Goal: Information Seeking & Learning: Learn about a topic

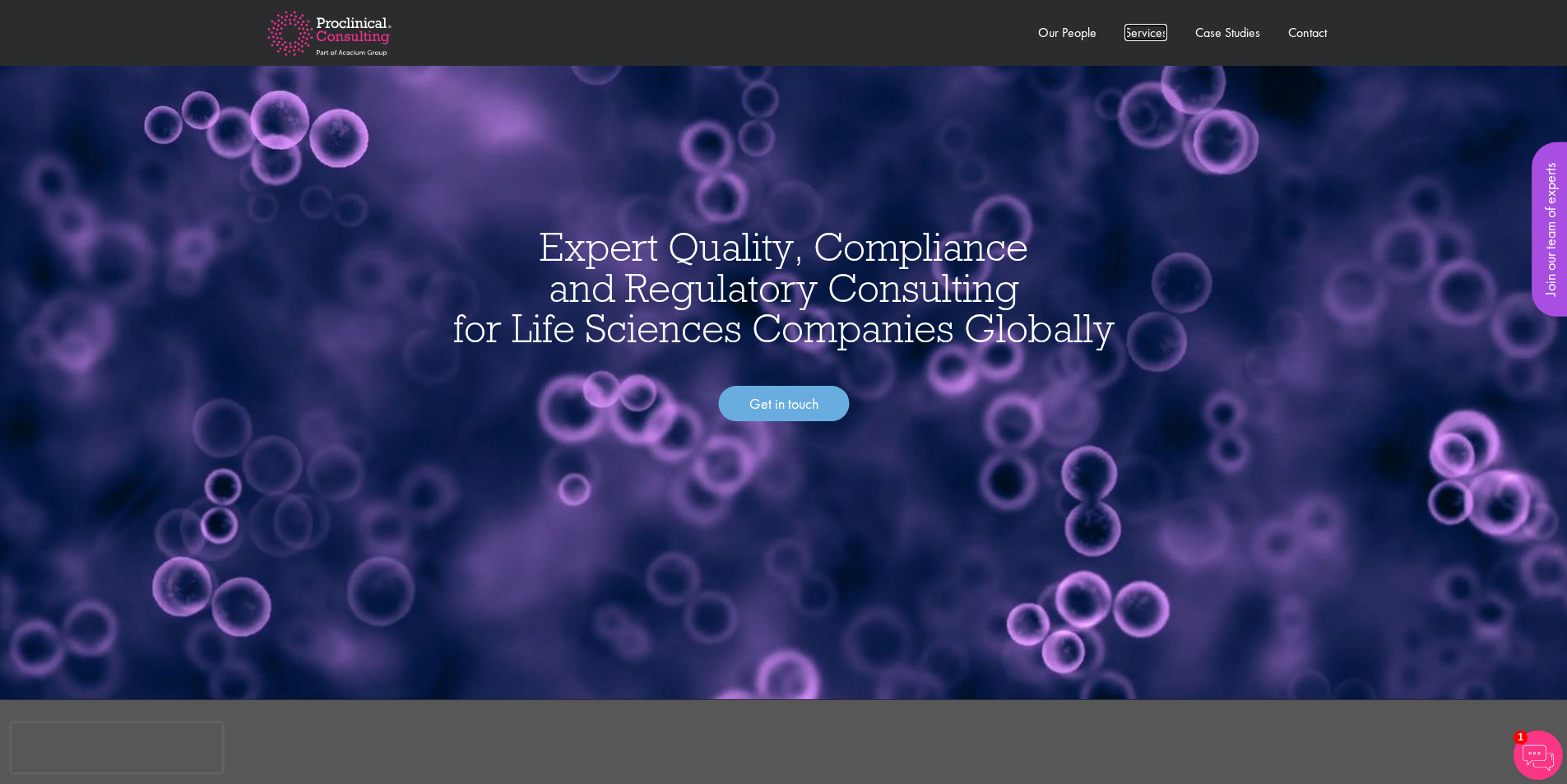
click at [1149, 24] on link "Services" at bounding box center [1147, 33] width 43 height 18
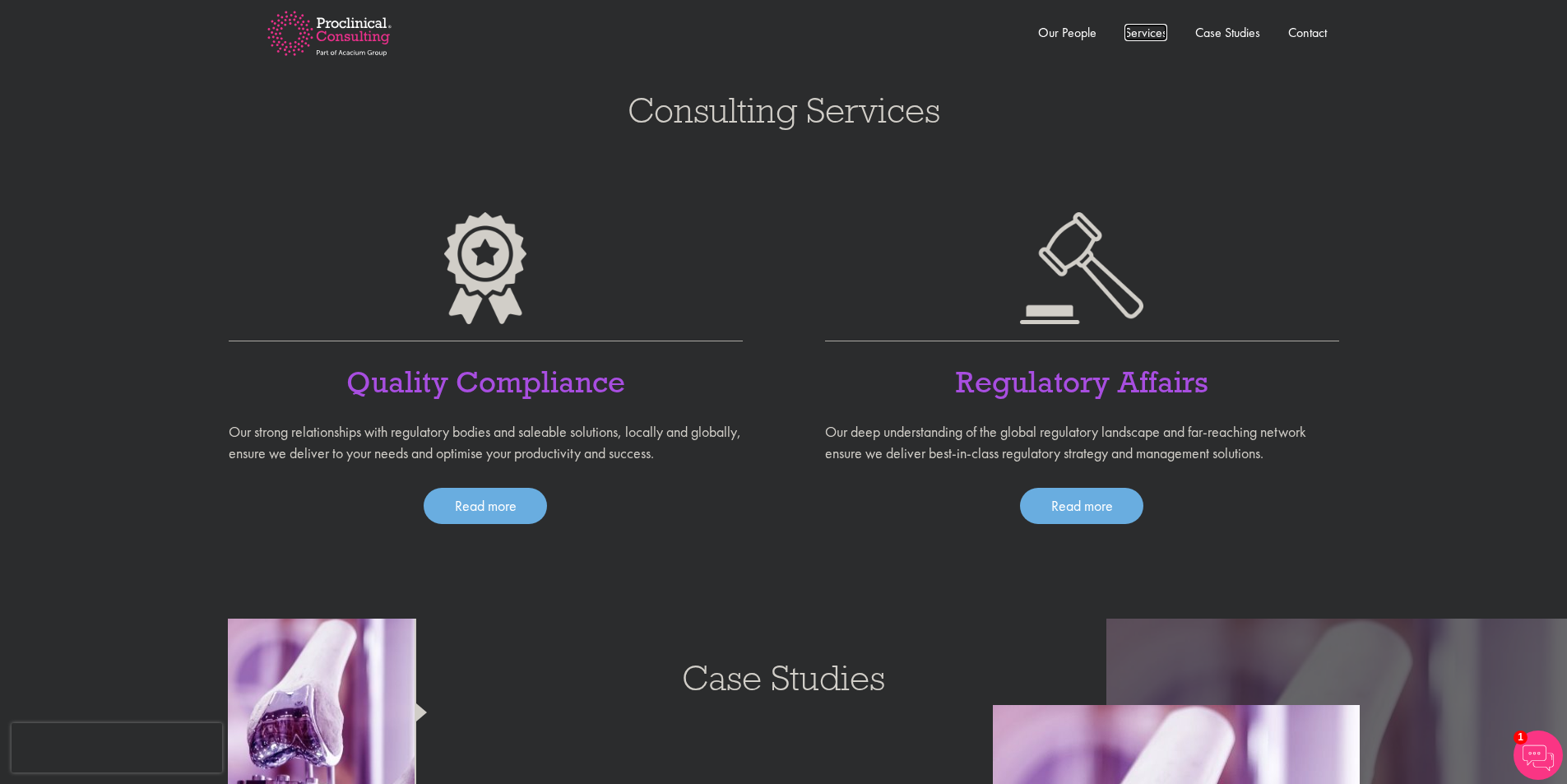
scroll to position [1034, 0]
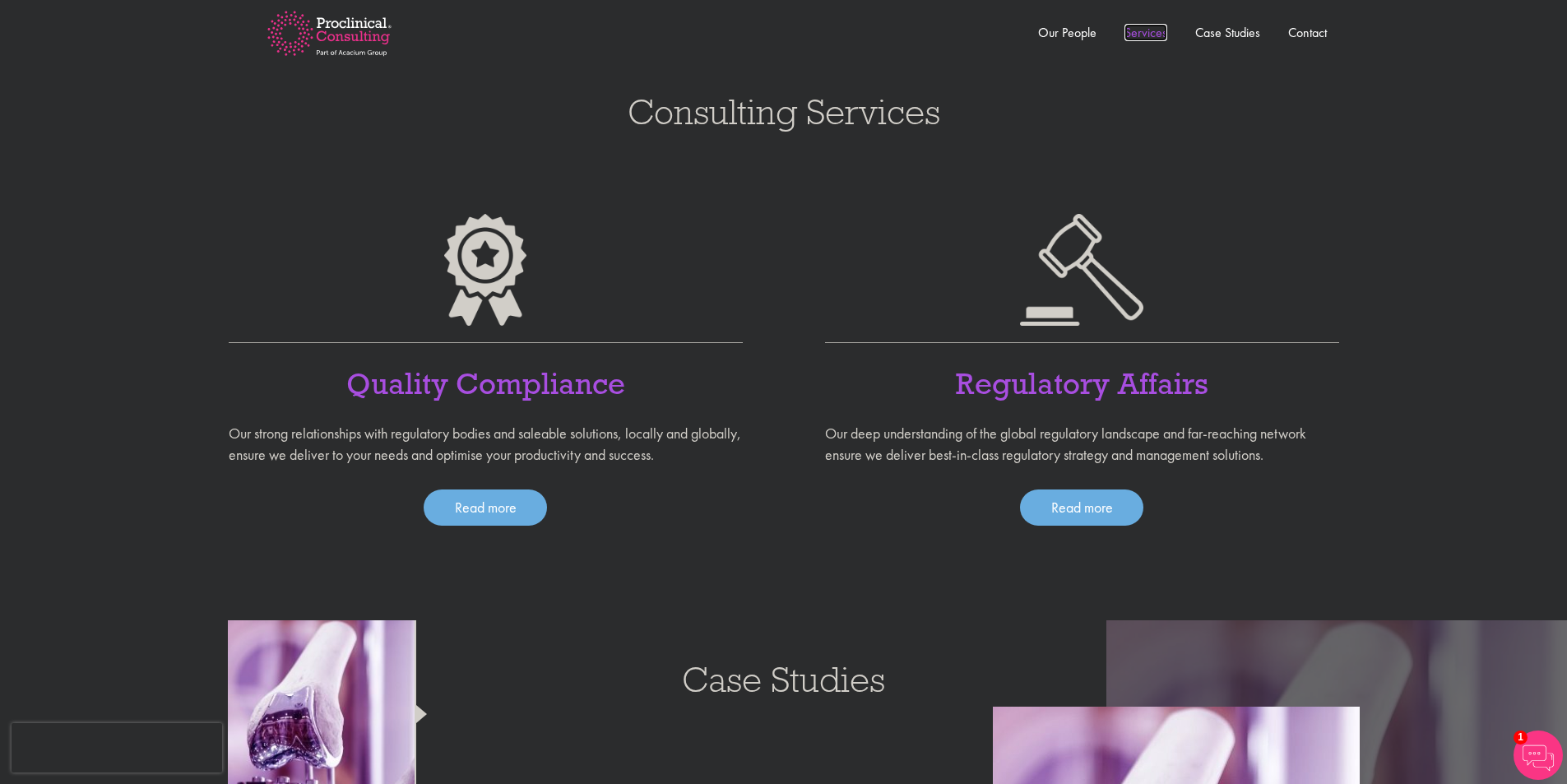
click at [1139, 35] on link "Services" at bounding box center [1147, 33] width 43 height 18
click at [1139, 33] on link "Services" at bounding box center [1147, 33] width 43 height 18
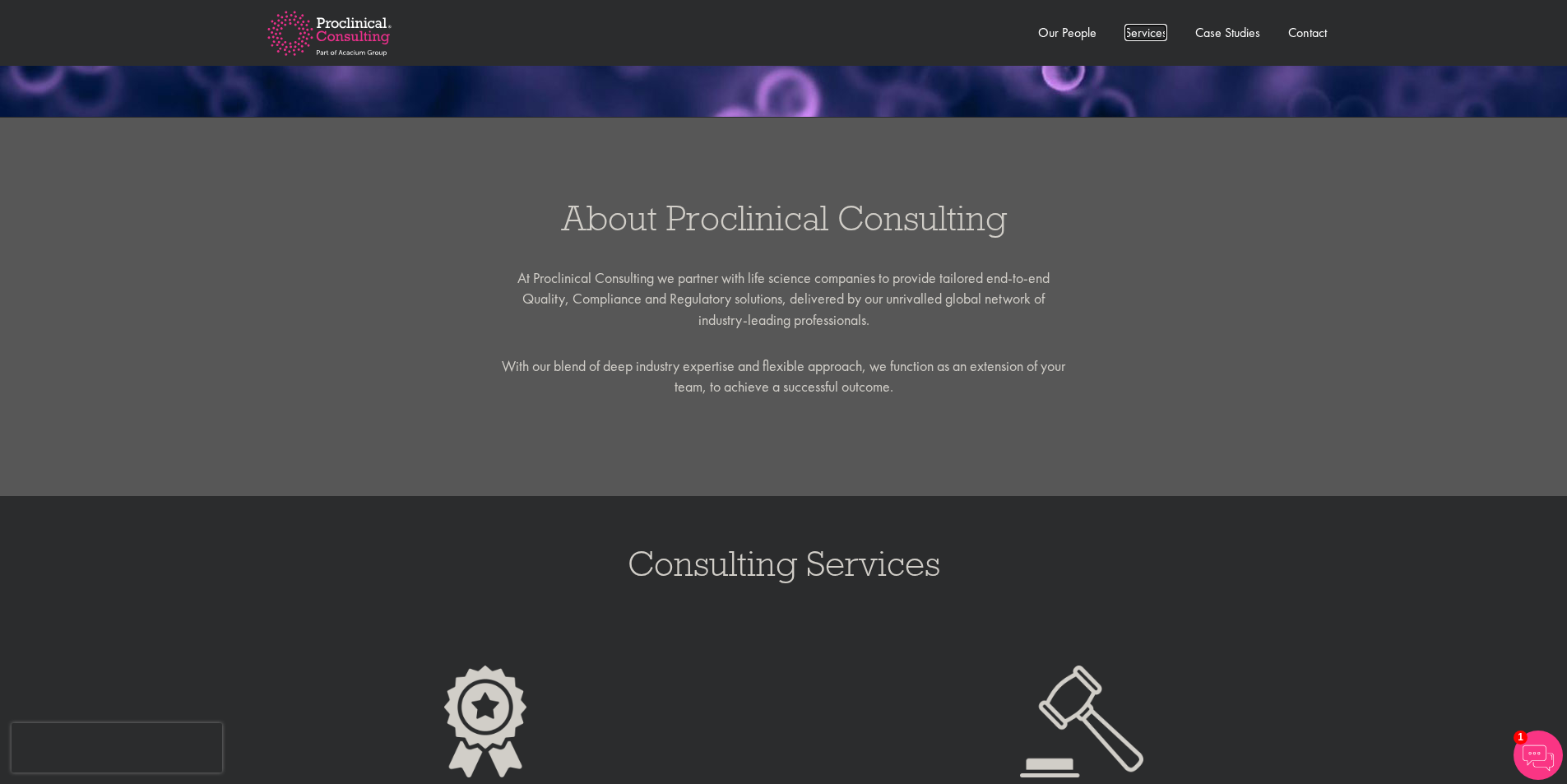
scroll to position [375, 0]
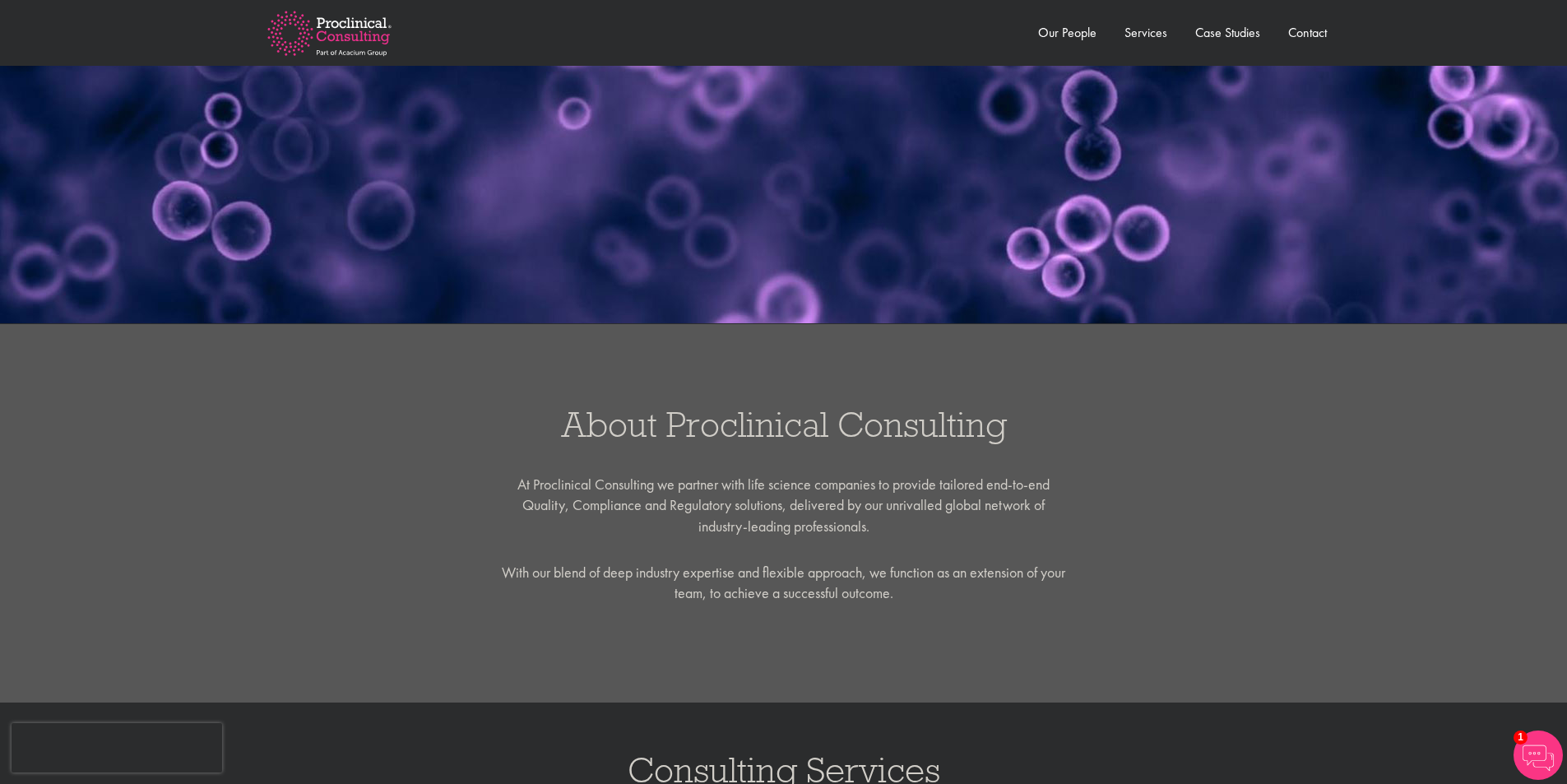
click at [591, 512] on p "At Proclinical Consulting we partner with life science companies to provide tai…" at bounding box center [784, 505] width 567 height 63
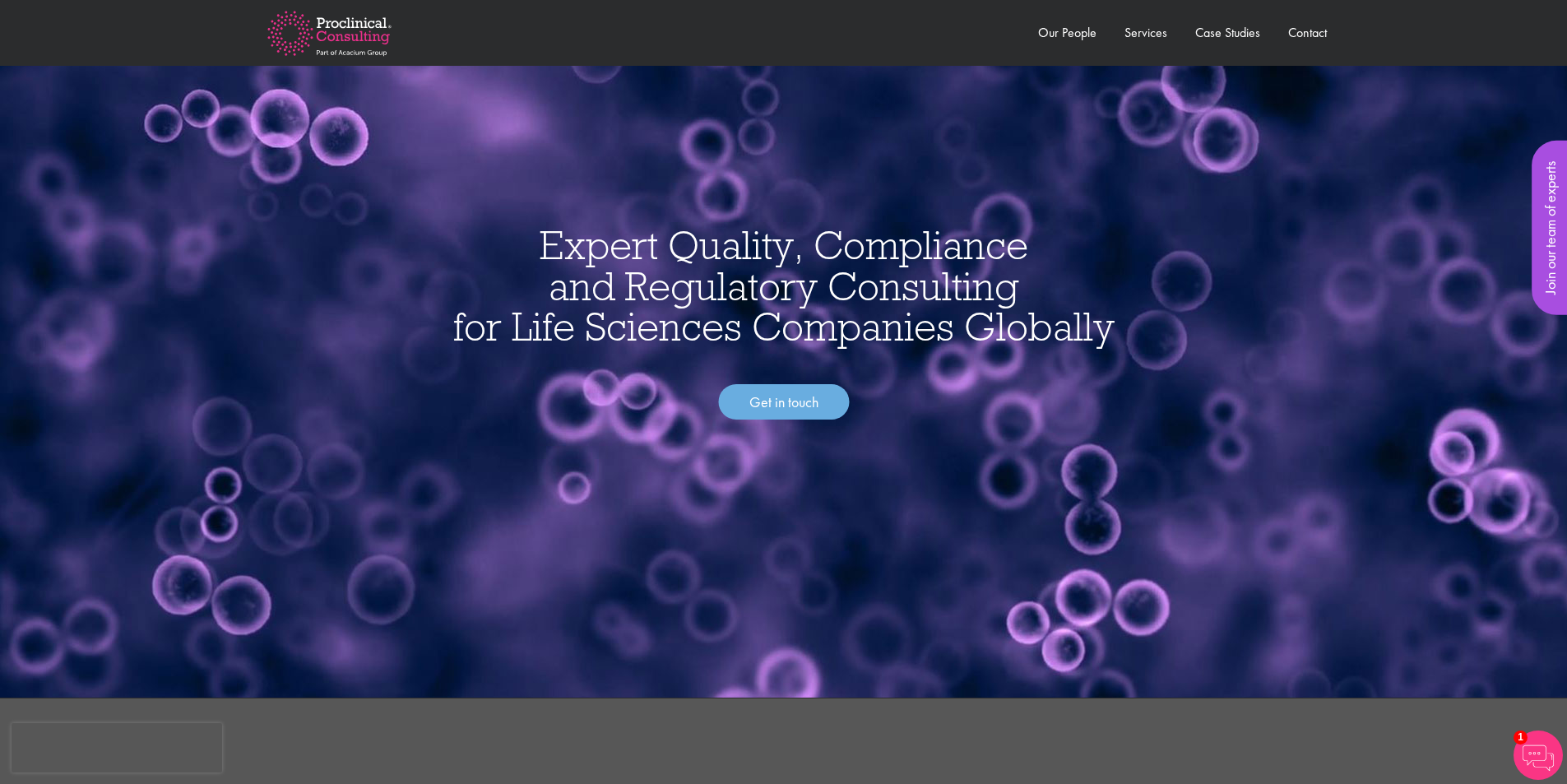
scroll to position [0, 0]
